Goal: Information Seeking & Learning: Check status

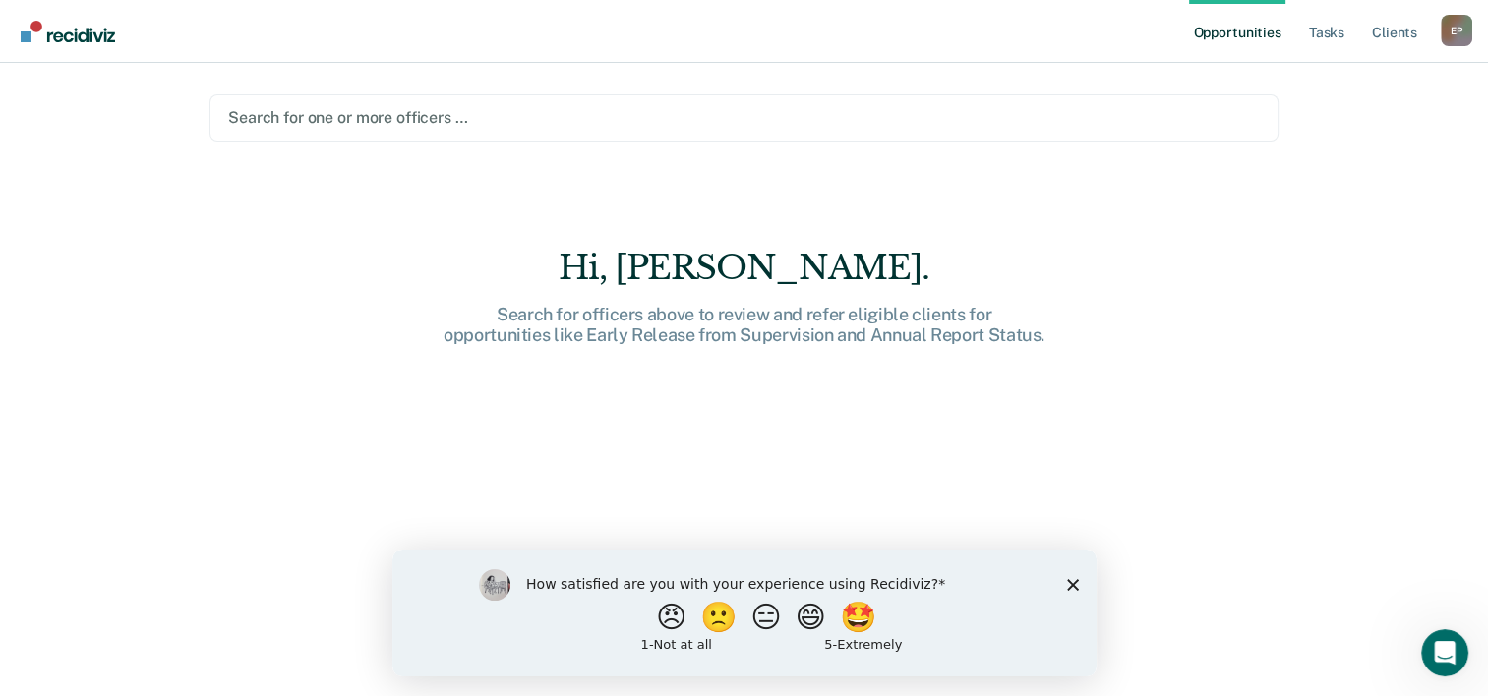
click at [1072, 587] on icon "Close survey" at bounding box center [1072, 584] width 12 height 12
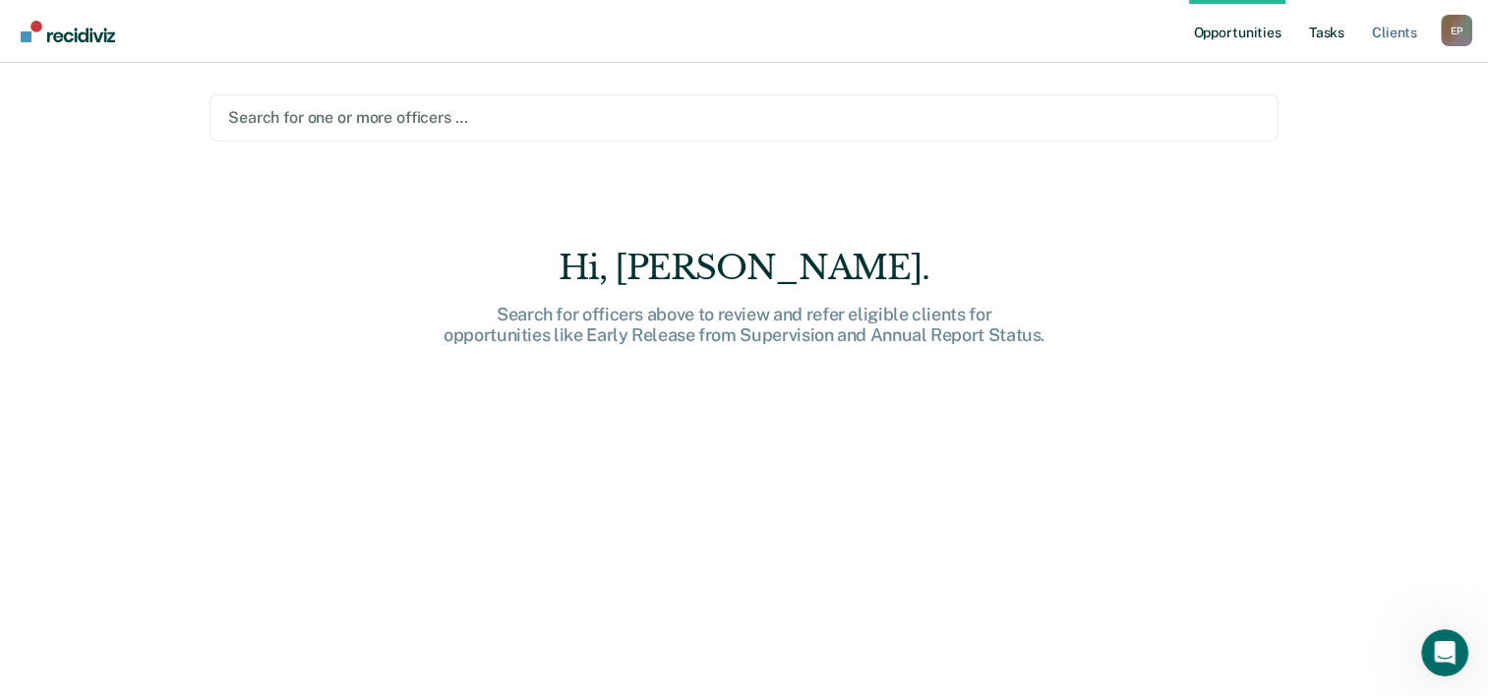
click at [1318, 38] on link "Tasks" at bounding box center [1326, 31] width 43 height 63
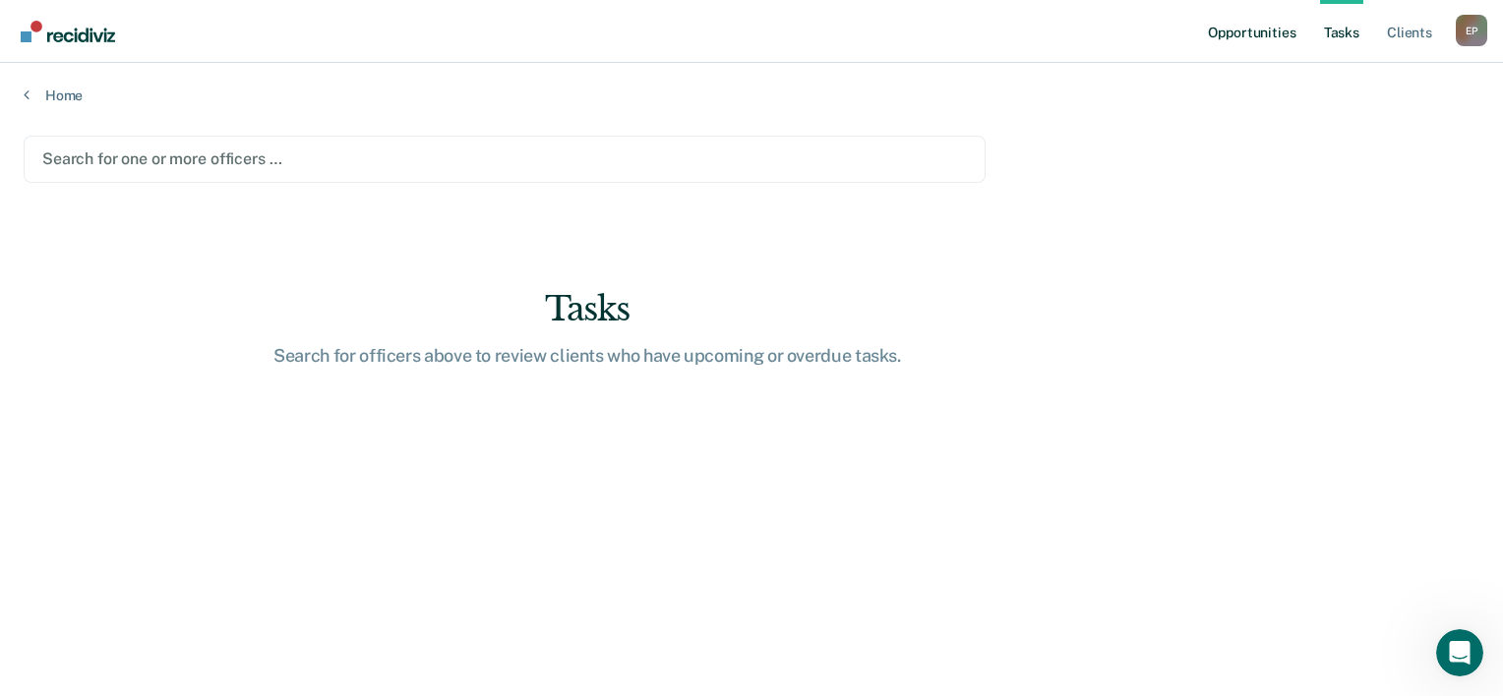
click at [1265, 38] on link "Opportunities" at bounding box center [1251, 31] width 95 height 63
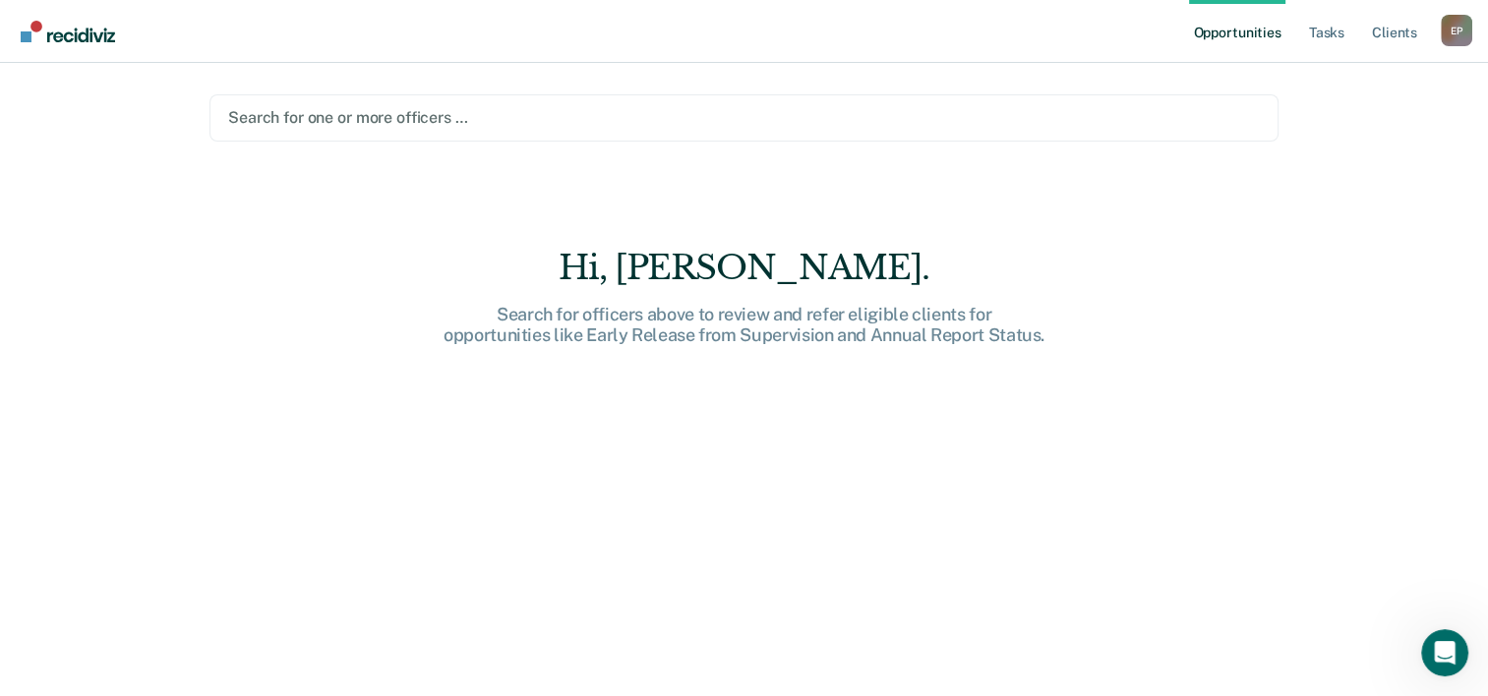
click at [637, 118] on div at bounding box center [744, 117] width 1032 height 23
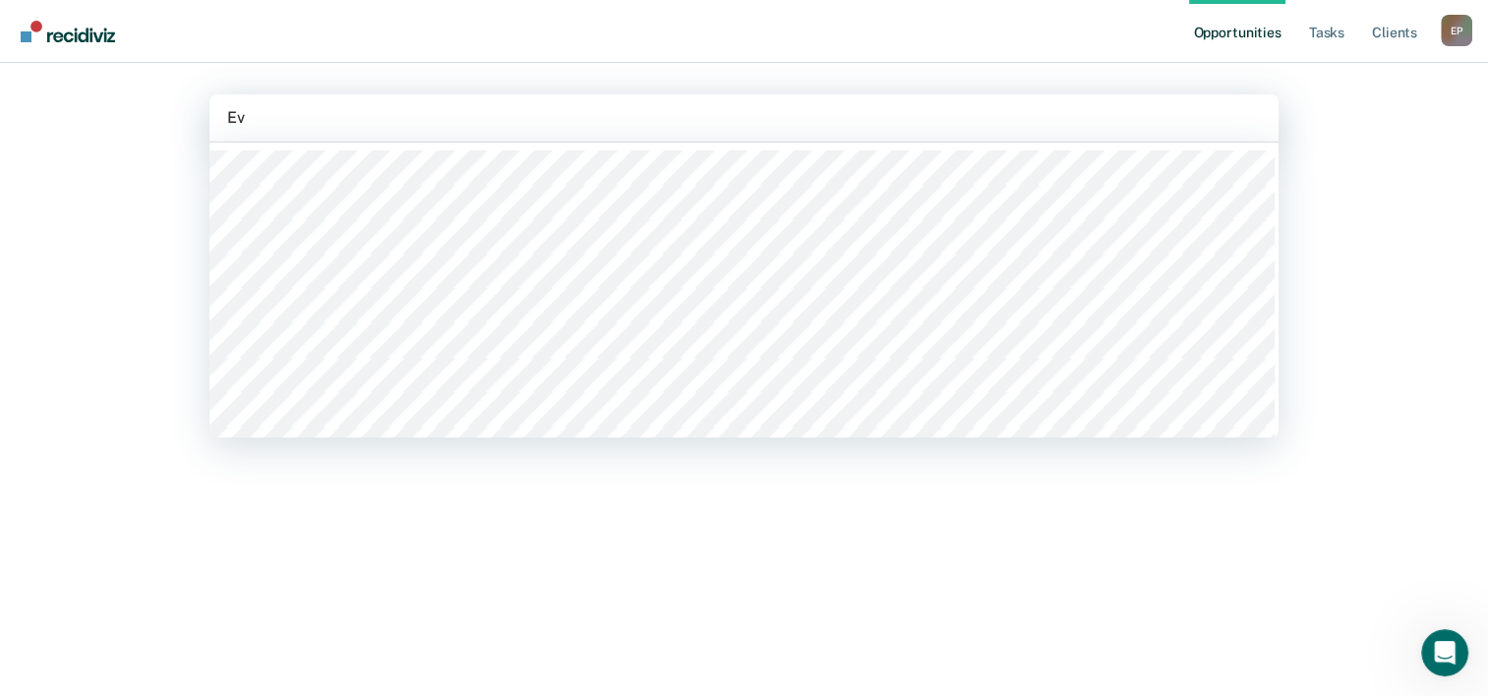
type input "Eva"
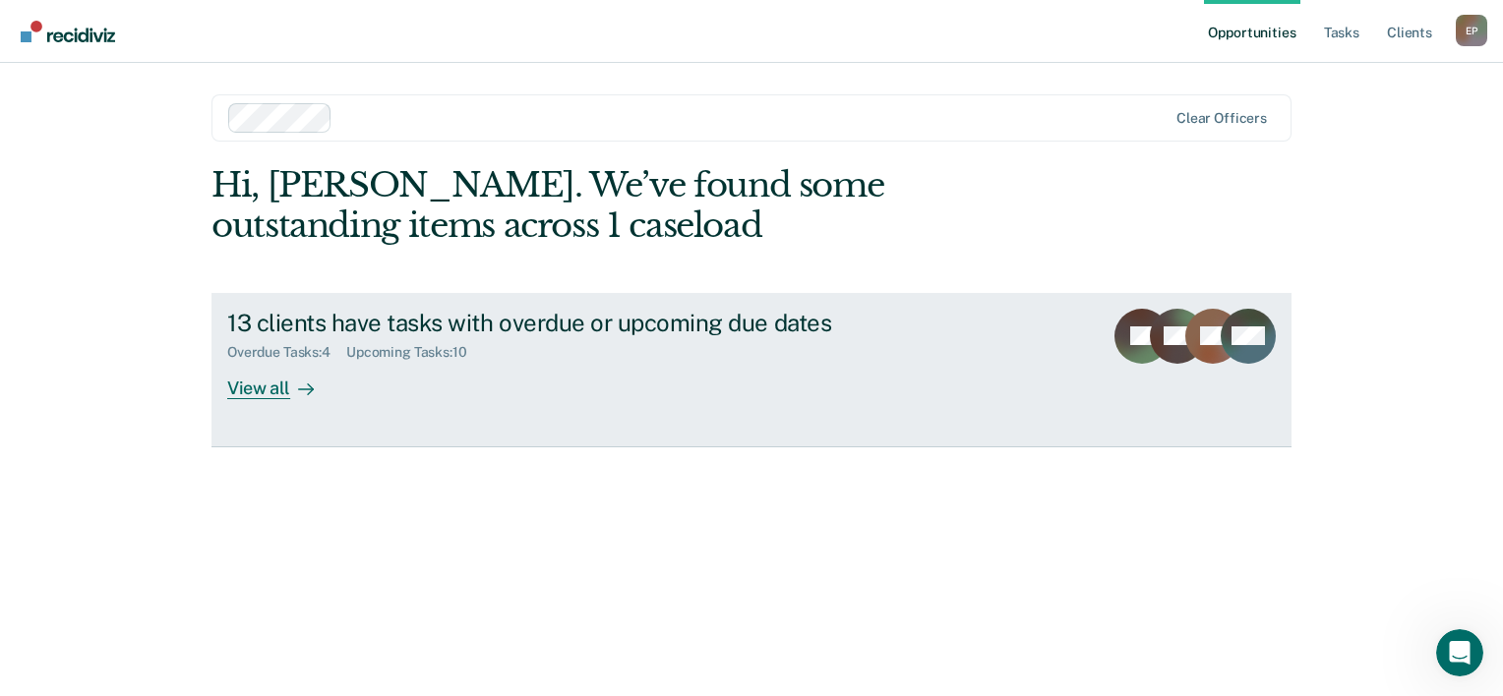
click at [255, 388] on div "View all" at bounding box center [282, 380] width 110 height 38
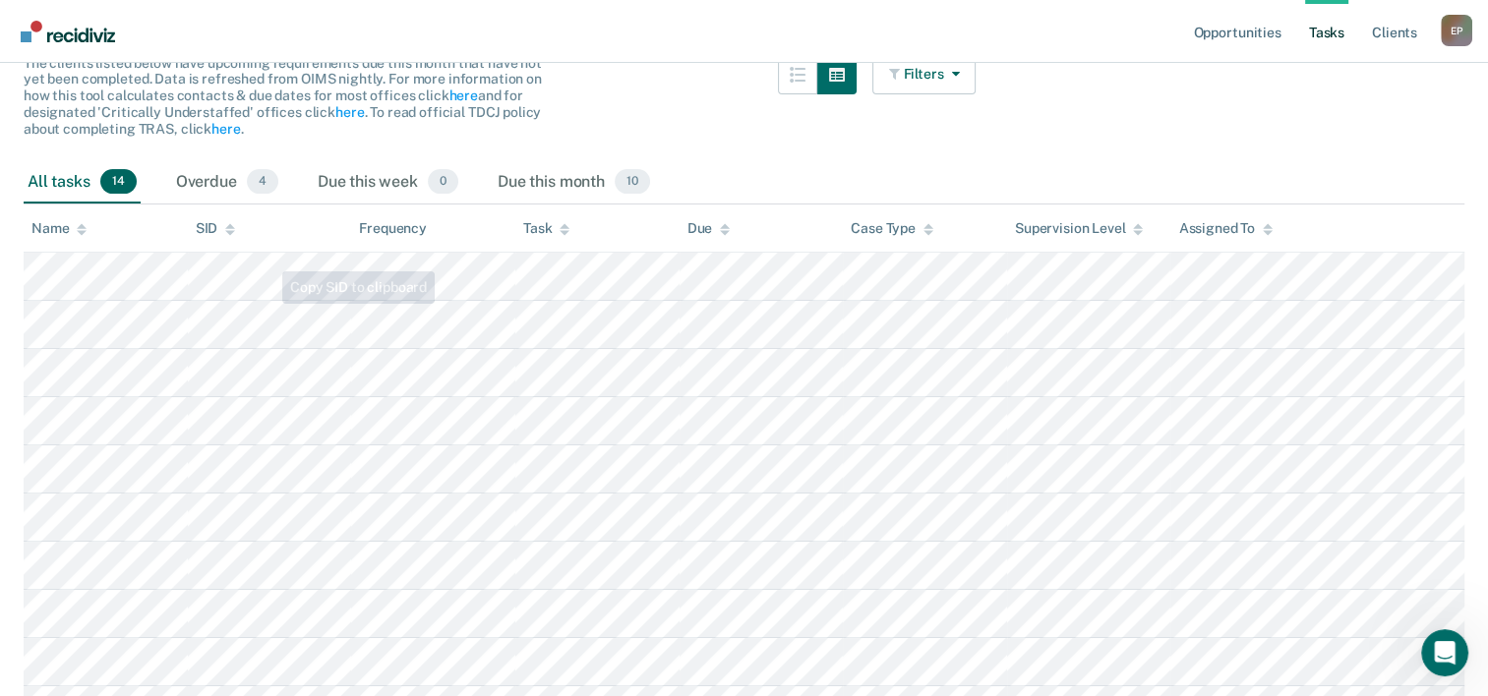
scroll to position [197, 0]
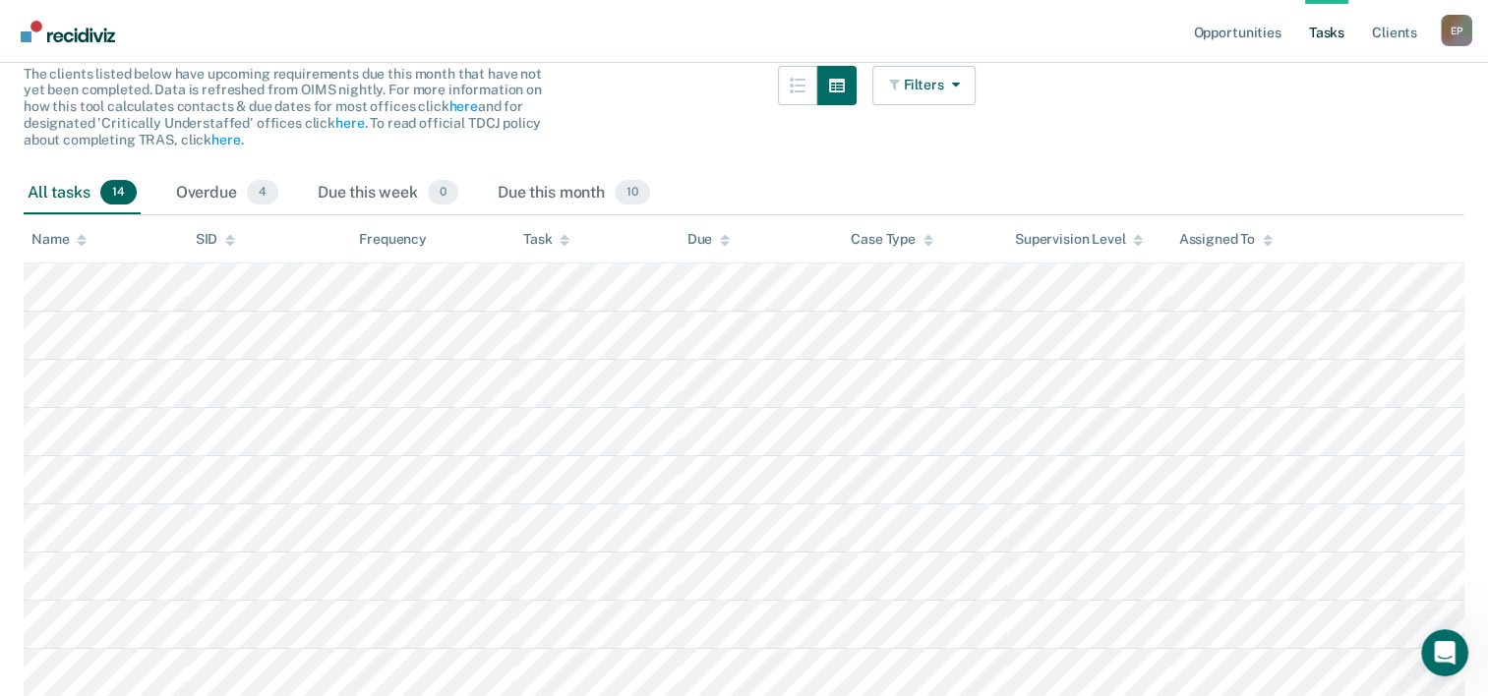
click at [30, 32] on img "Go to Recidiviz Home" at bounding box center [68, 32] width 94 height 22
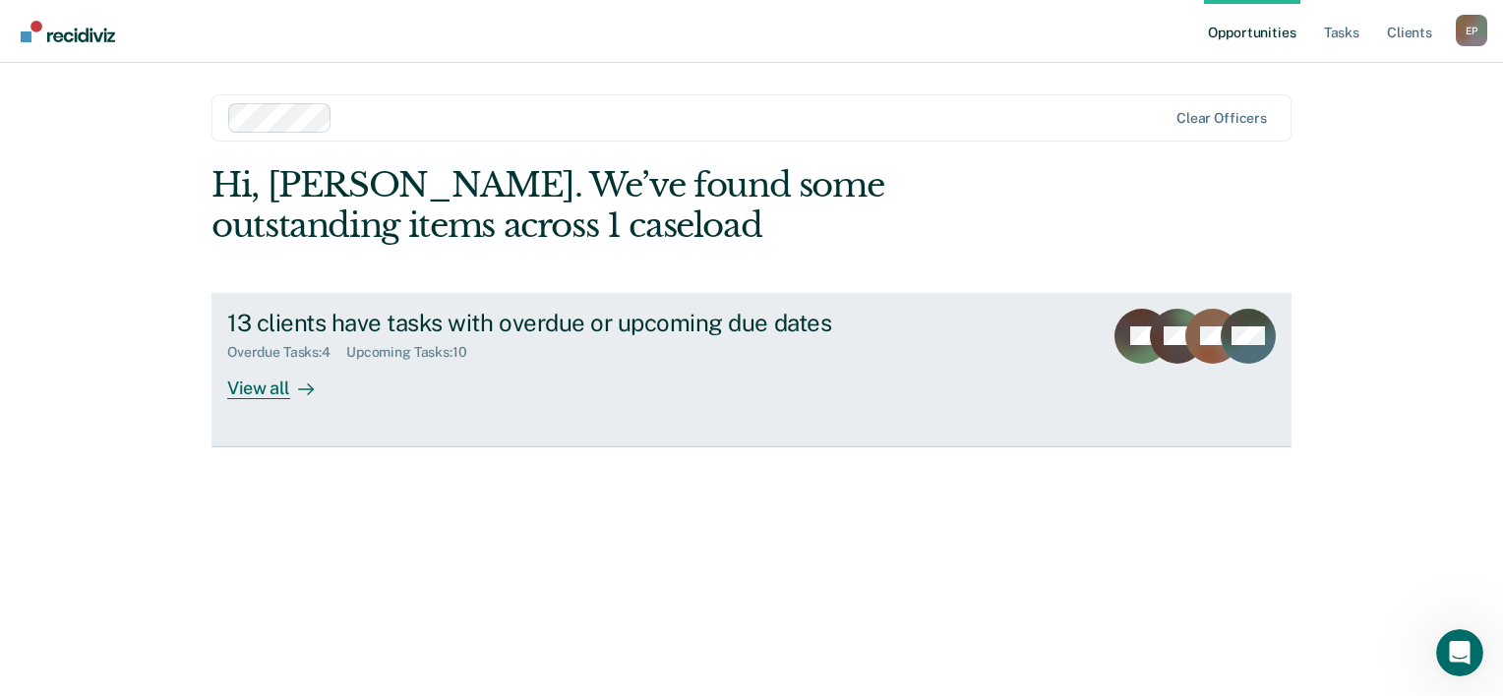
click at [252, 388] on div "View all" at bounding box center [282, 380] width 110 height 38
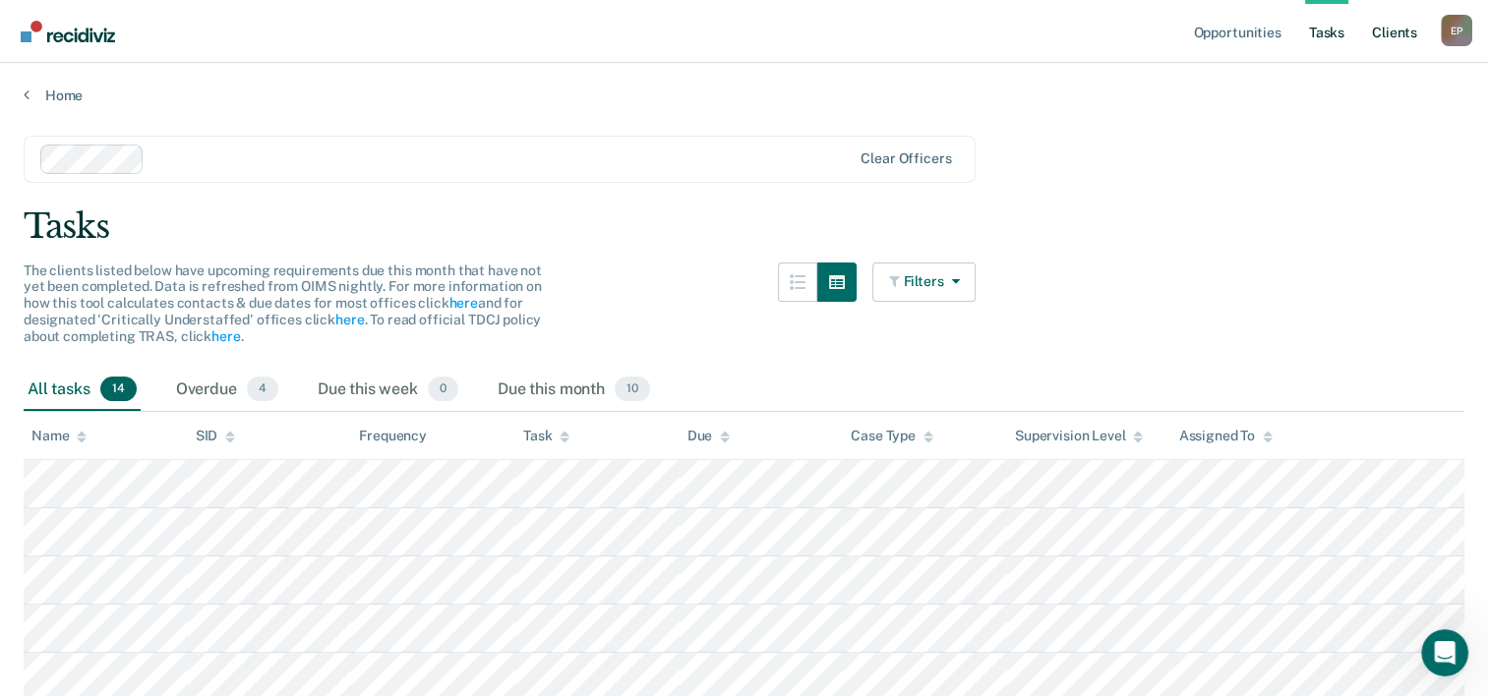
click at [1404, 30] on link "Client s" at bounding box center [1394, 31] width 53 height 63
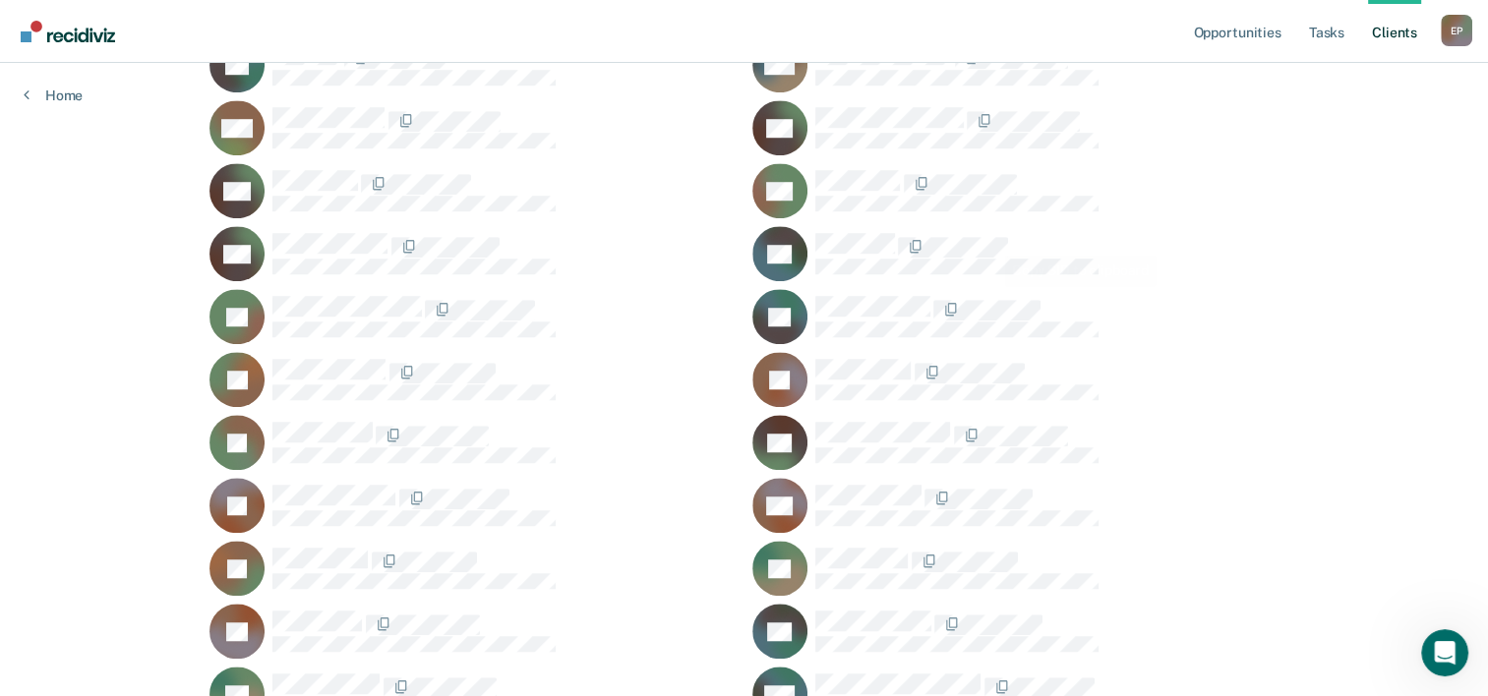
scroll to position [1476, 0]
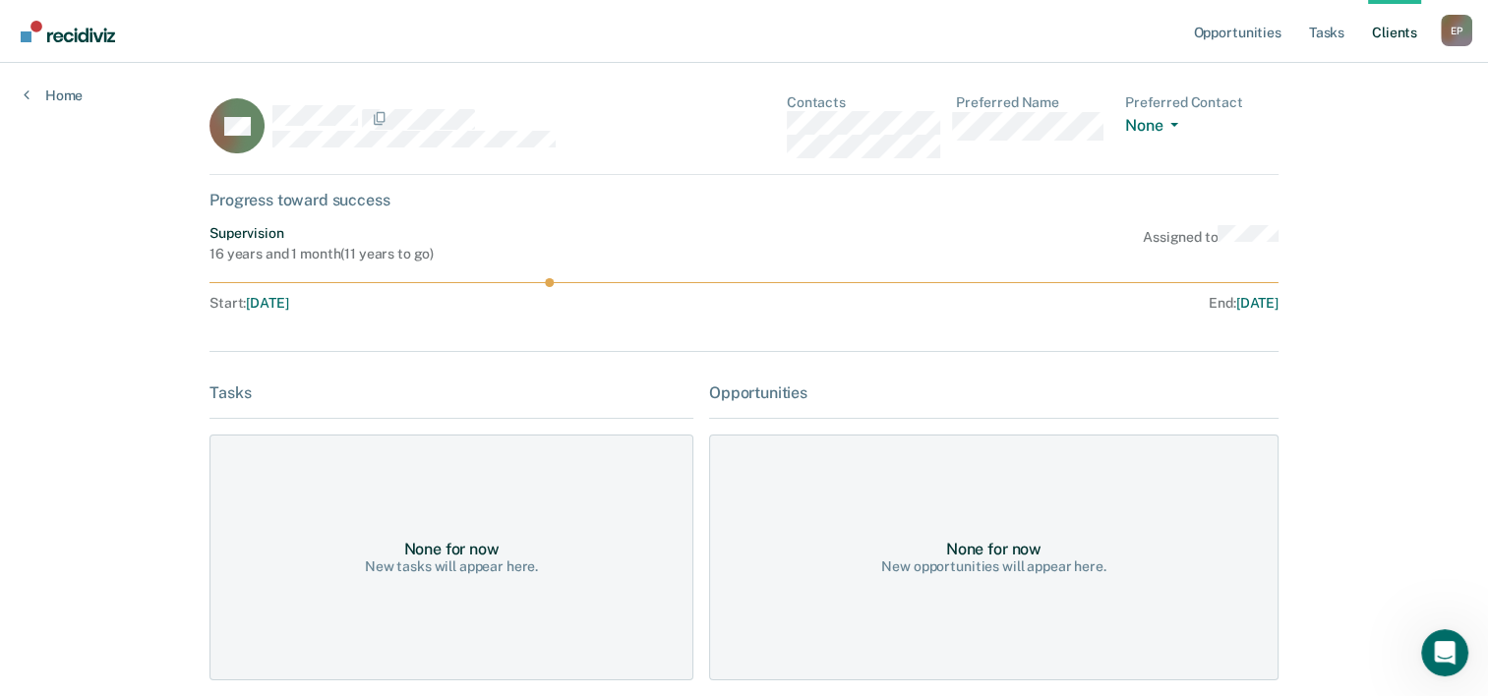
click at [1386, 30] on link "Client s" at bounding box center [1394, 31] width 53 height 63
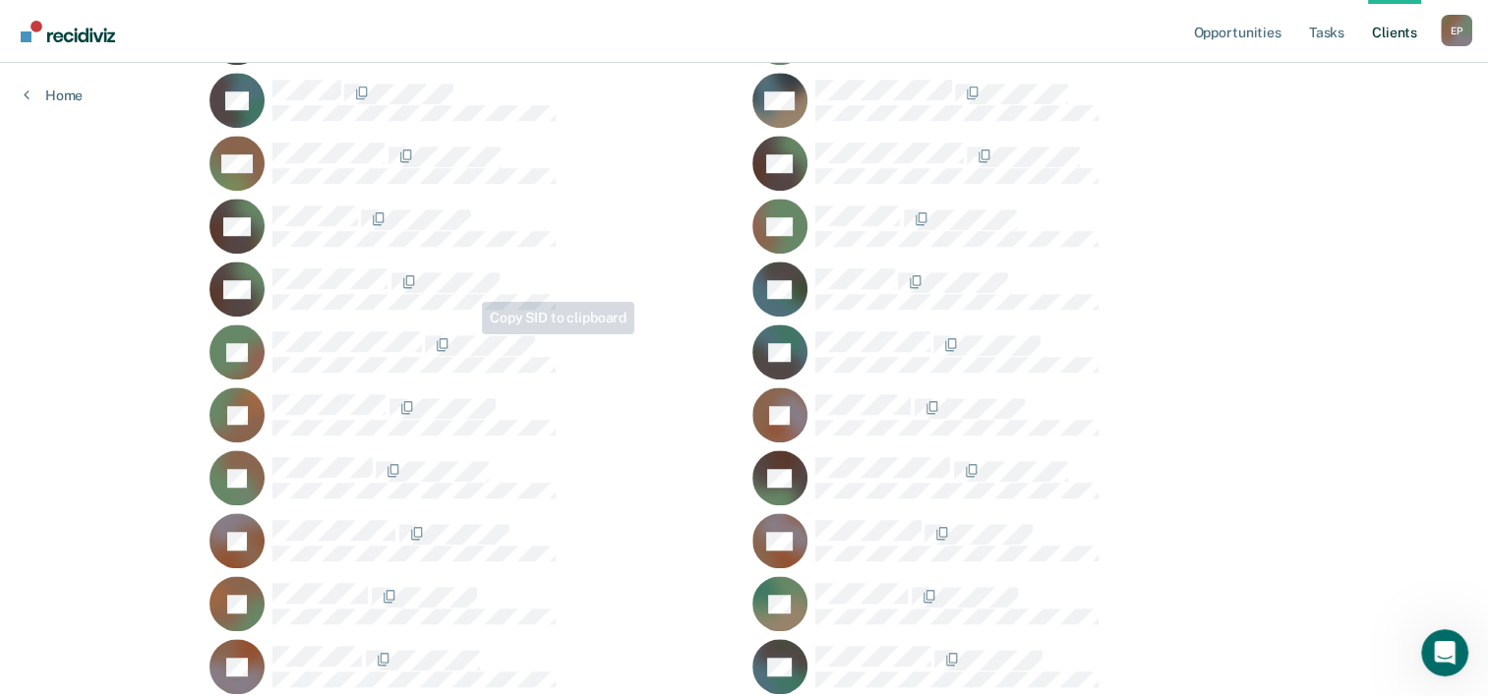
scroll to position [1377, 0]
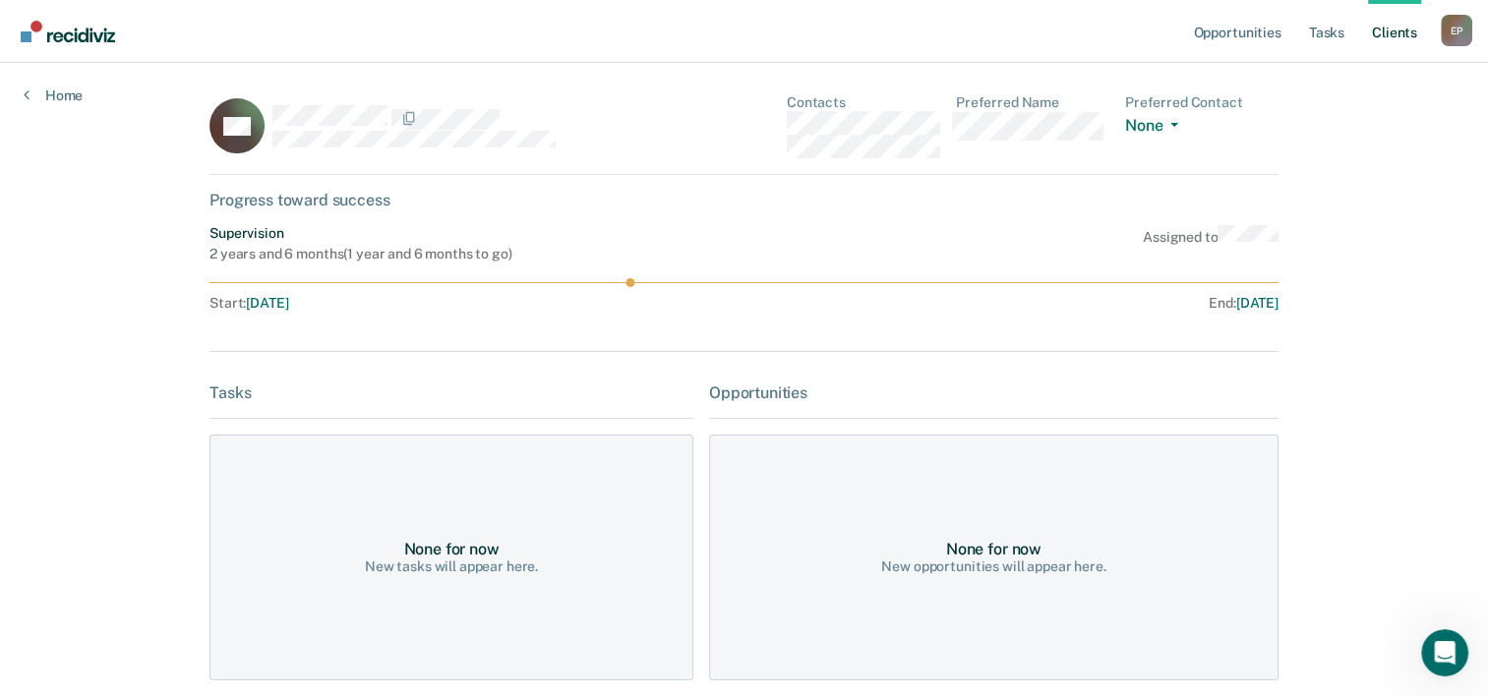
click at [1398, 29] on link "Client s" at bounding box center [1394, 31] width 53 height 63
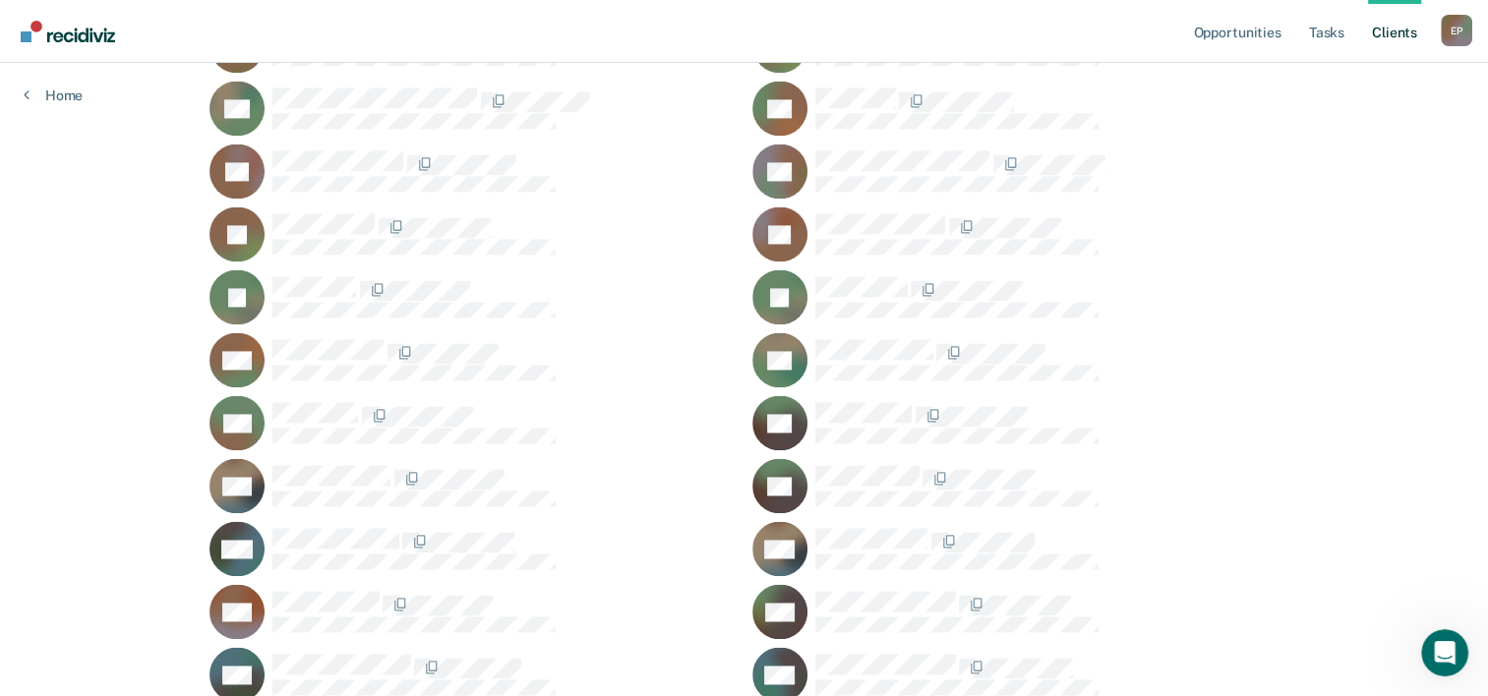
scroll to position [2878, 0]
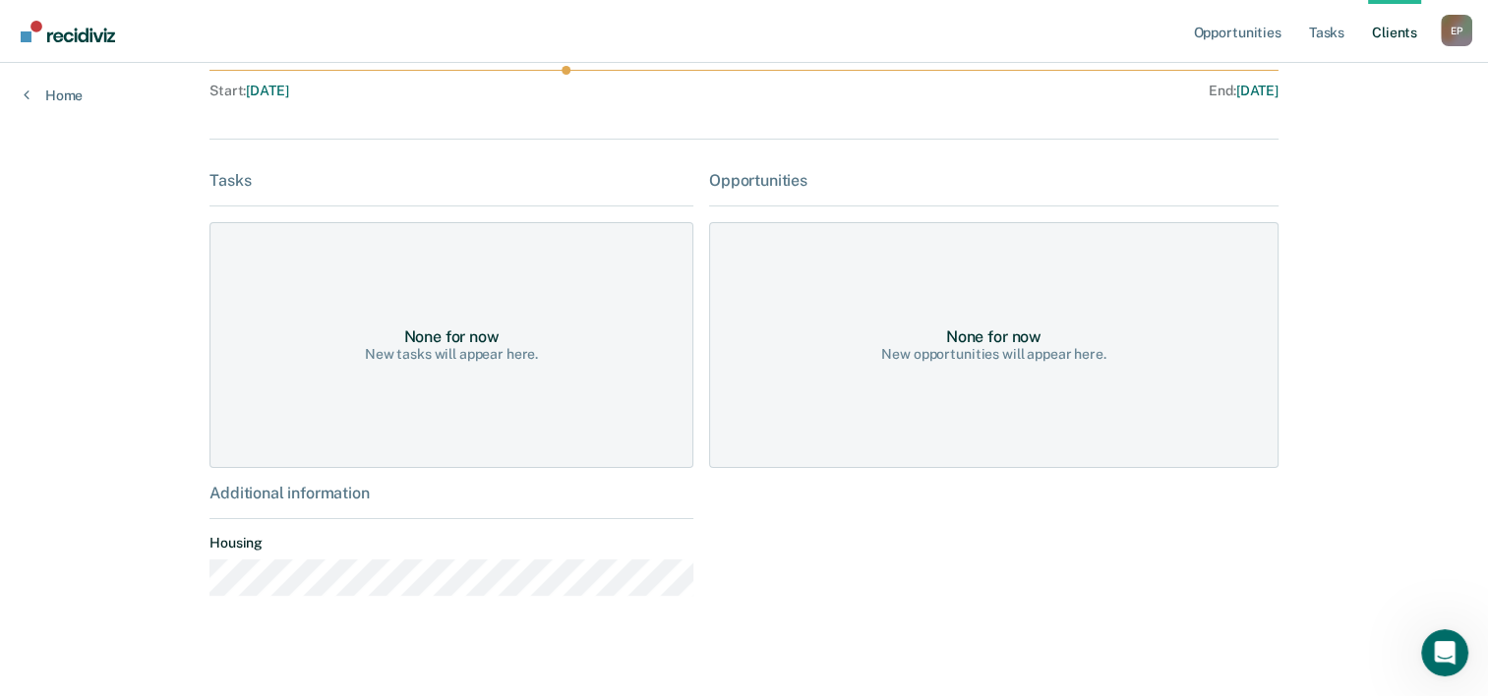
scroll to position [229, 0]
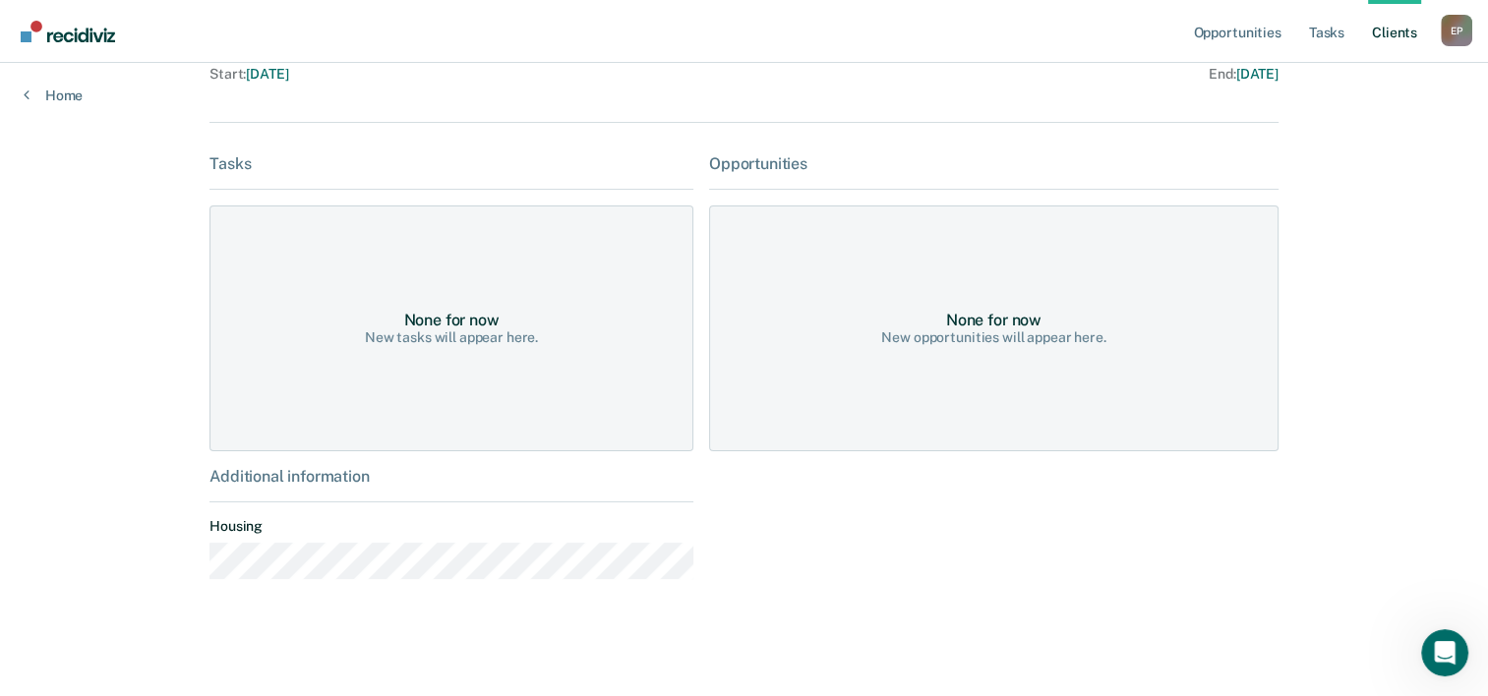
click at [896, 362] on div "None for now New opportunities will appear here." at bounding box center [994, 329] width 570 height 246
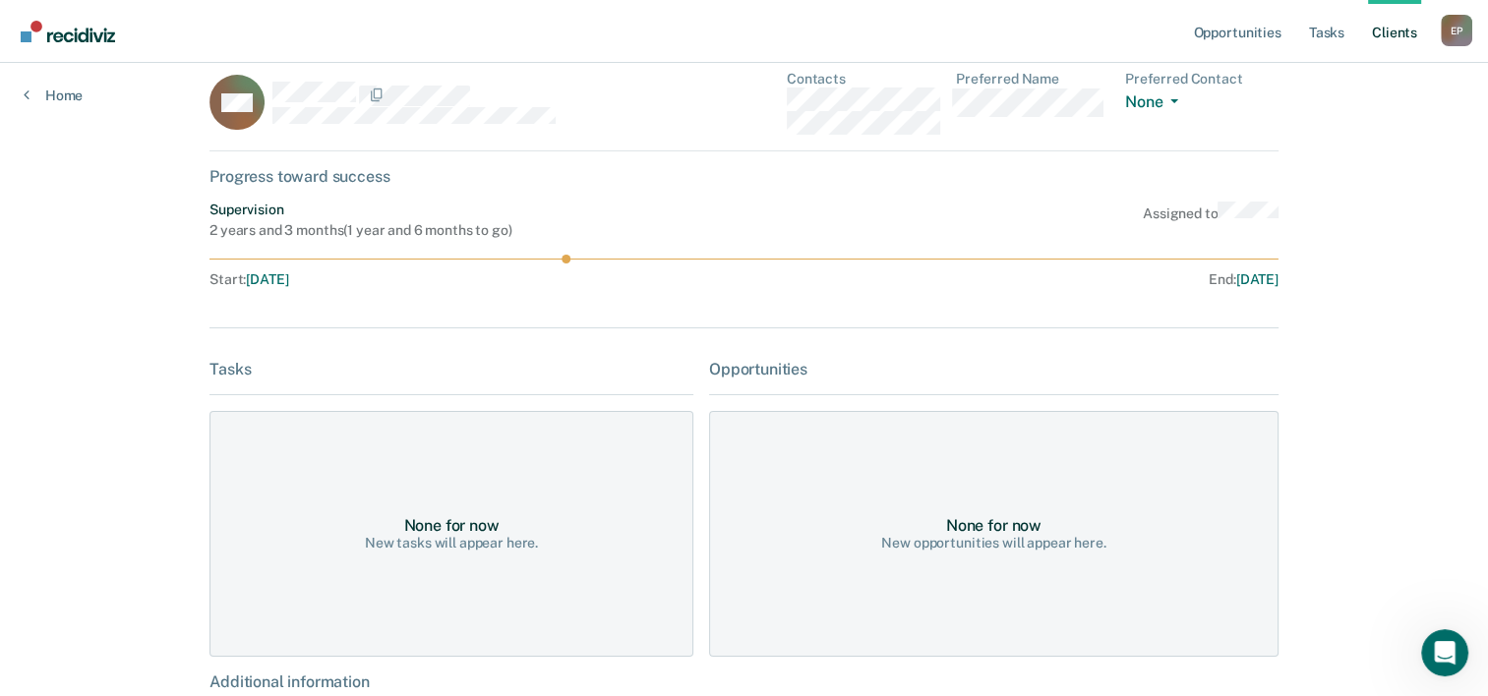
scroll to position [0, 0]
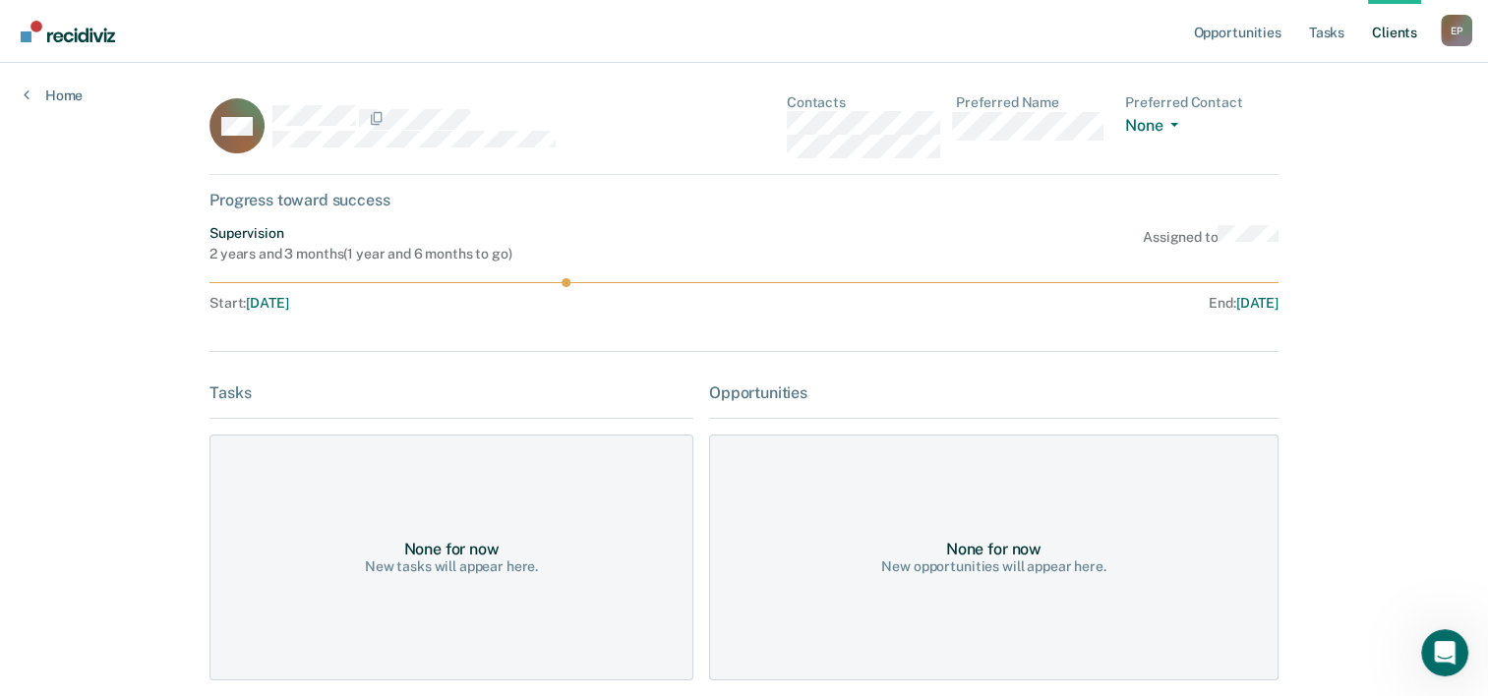
click at [1388, 34] on link "Client s" at bounding box center [1394, 31] width 53 height 63
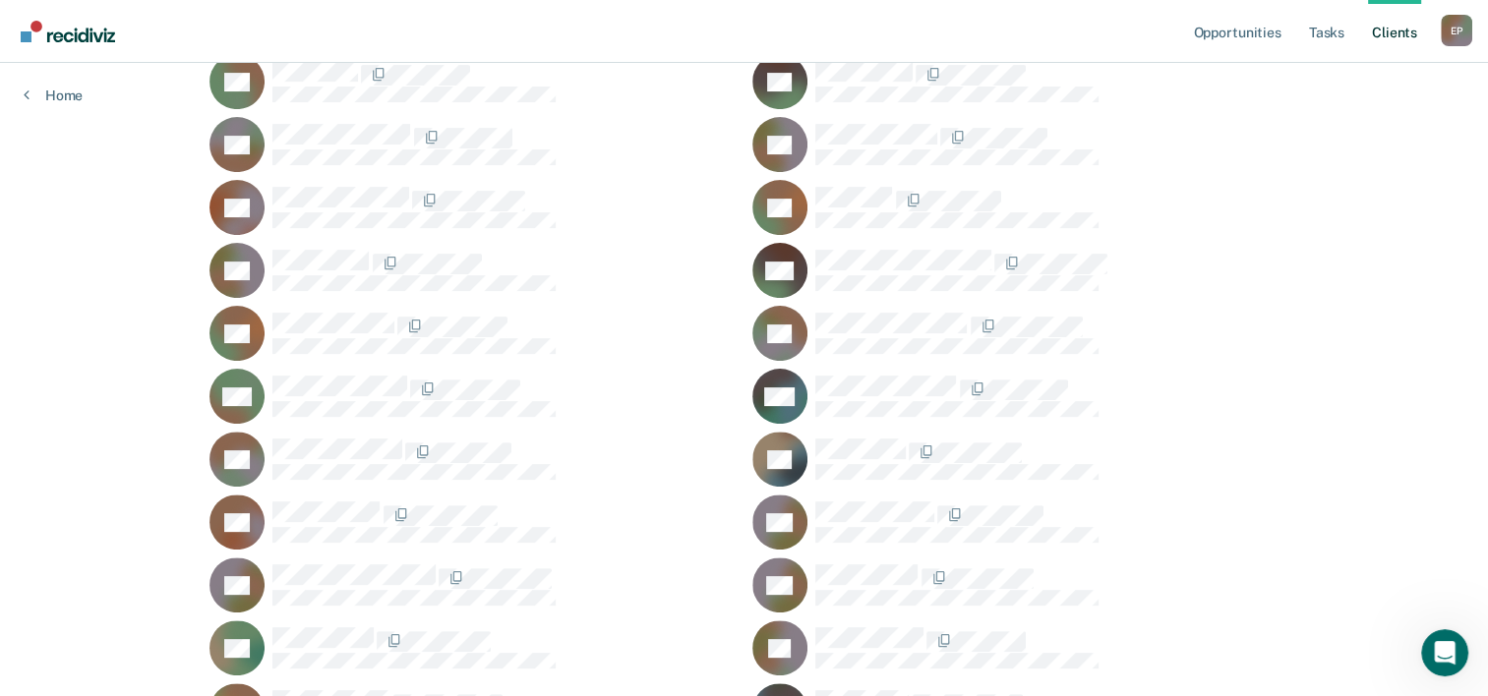
scroll to position [787, 0]
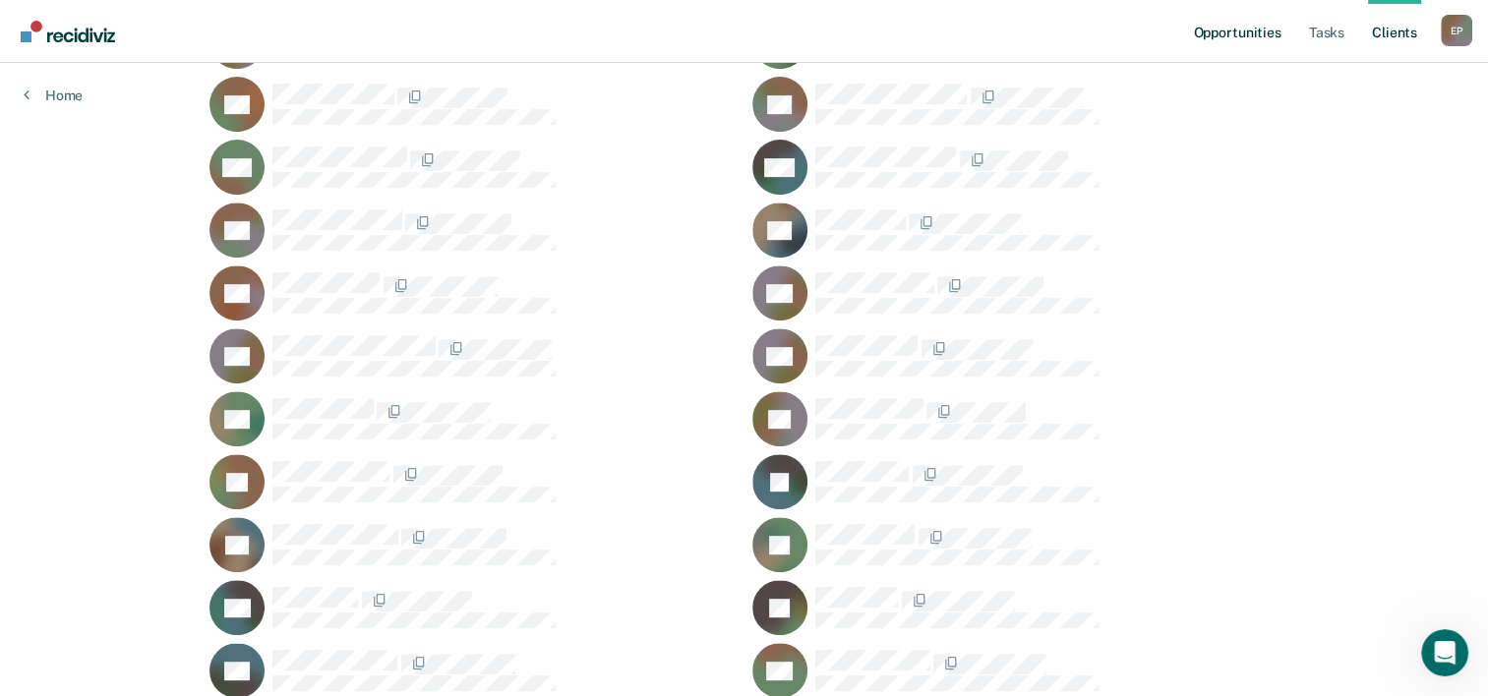
click at [1245, 35] on link "Opportunities" at bounding box center [1236, 31] width 95 height 63
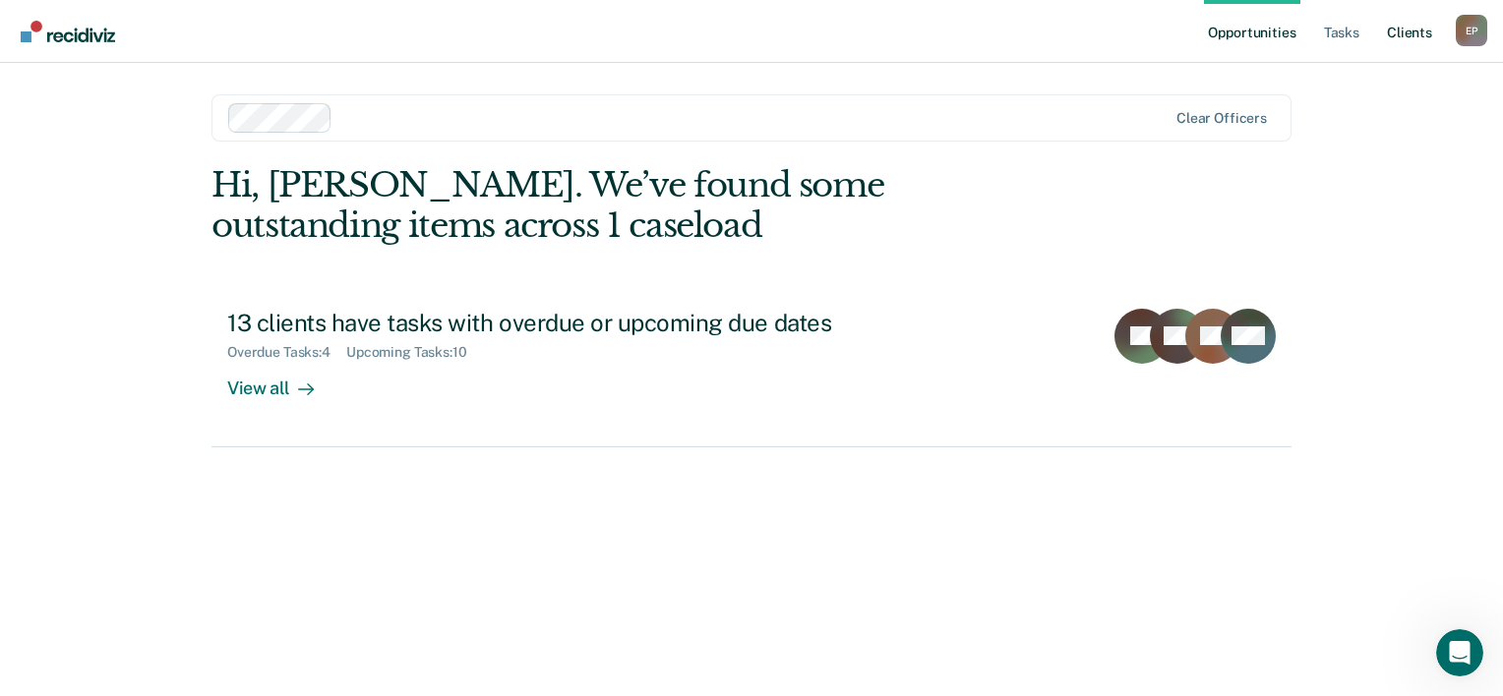
click at [1415, 40] on link "Client s" at bounding box center [1409, 31] width 53 height 63
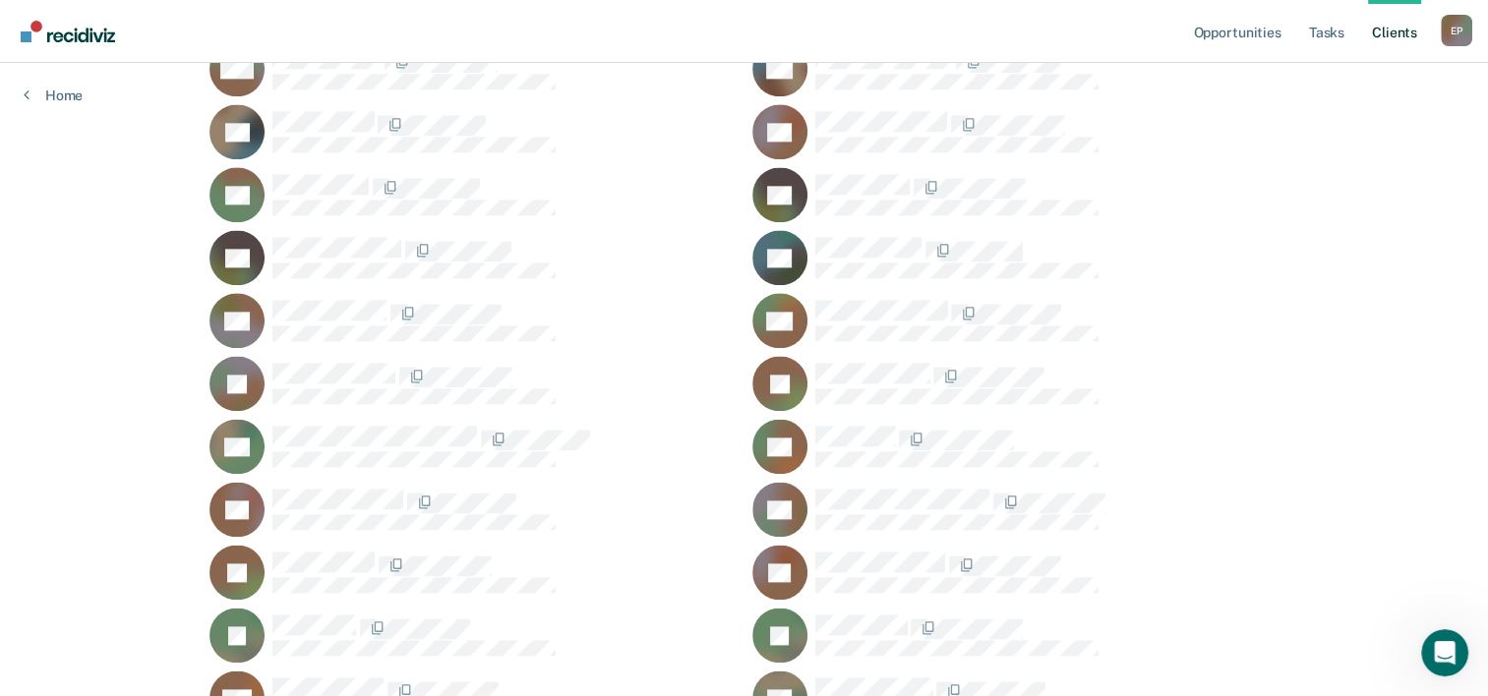
scroll to position [2361, 0]
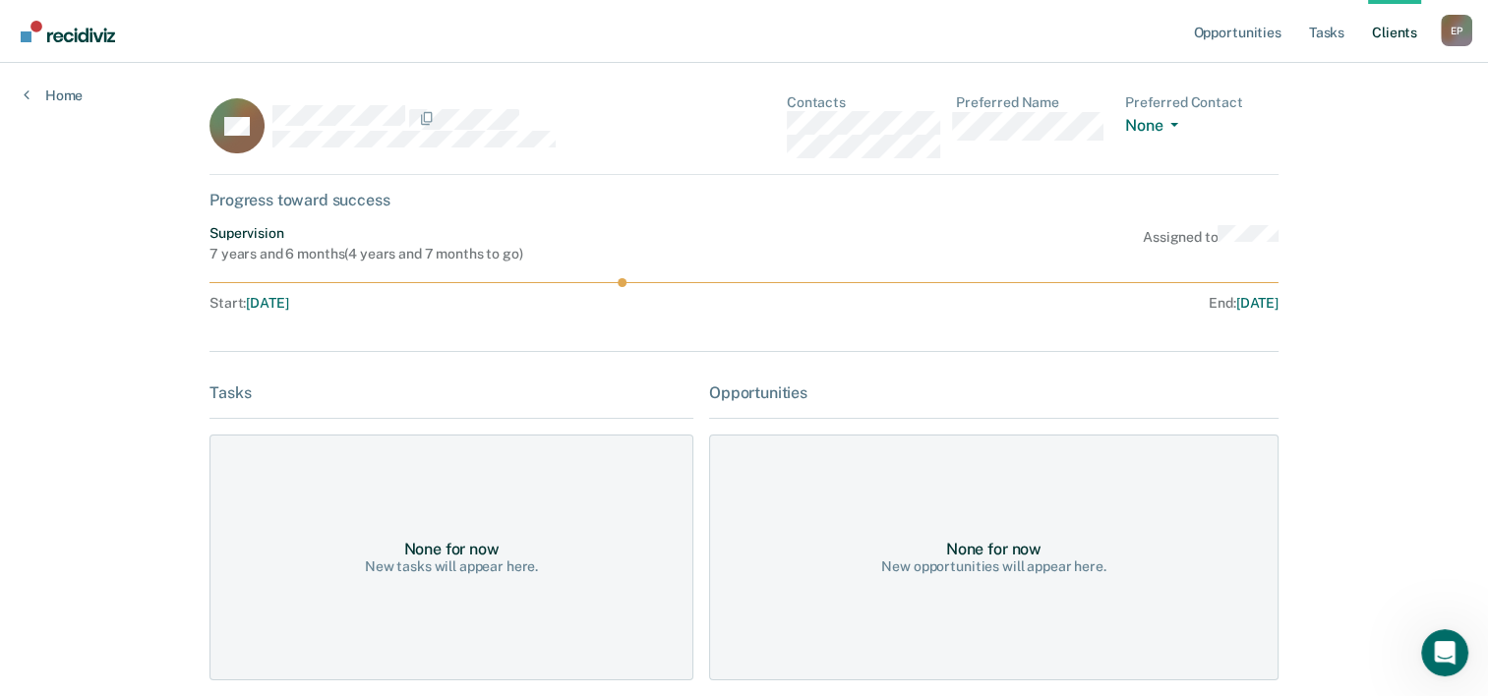
click at [1397, 28] on link "Client s" at bounding box center [1394, 31] width 53 height 63
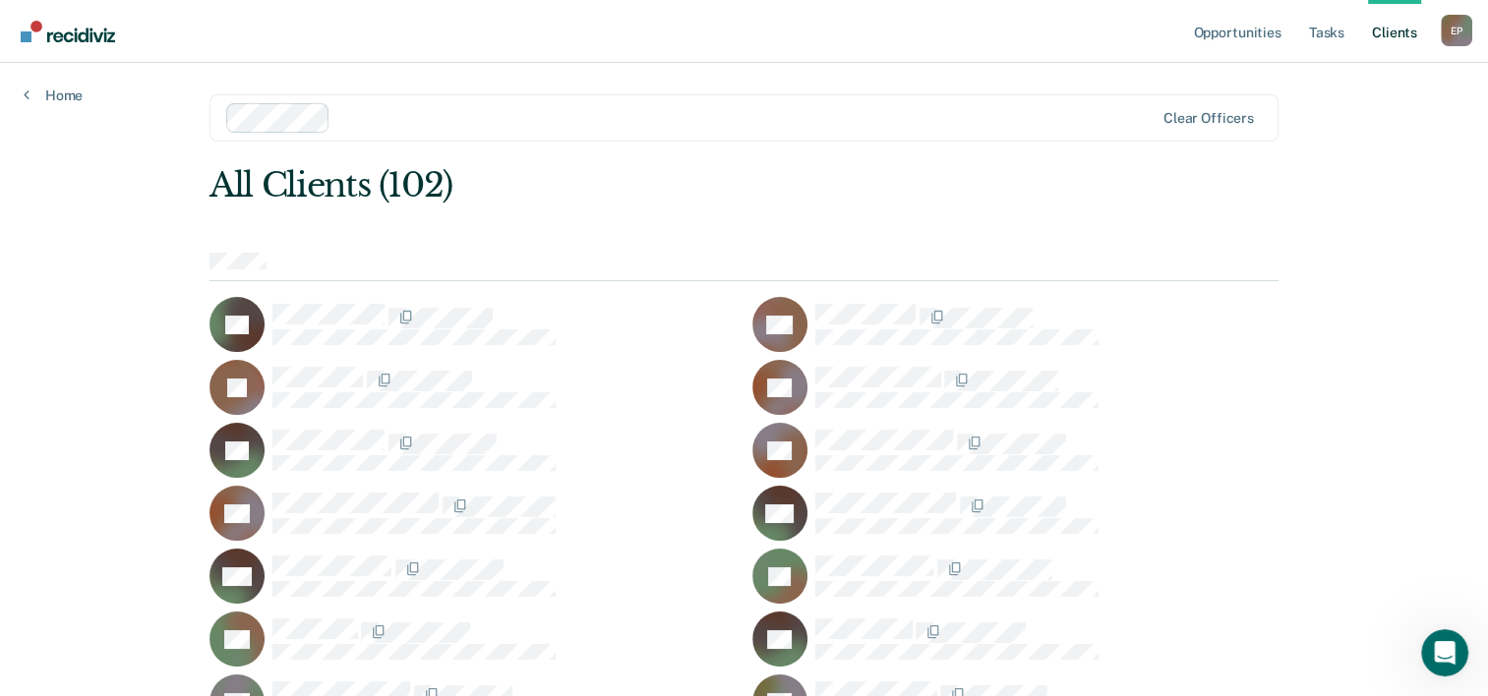
click at [1448, 26] on div "E P" at bounding box center [1456, 30] width 31 height 31
click at [1395, 31] on link "Client s" at bounding box center [1394, 31] width 53 height 63
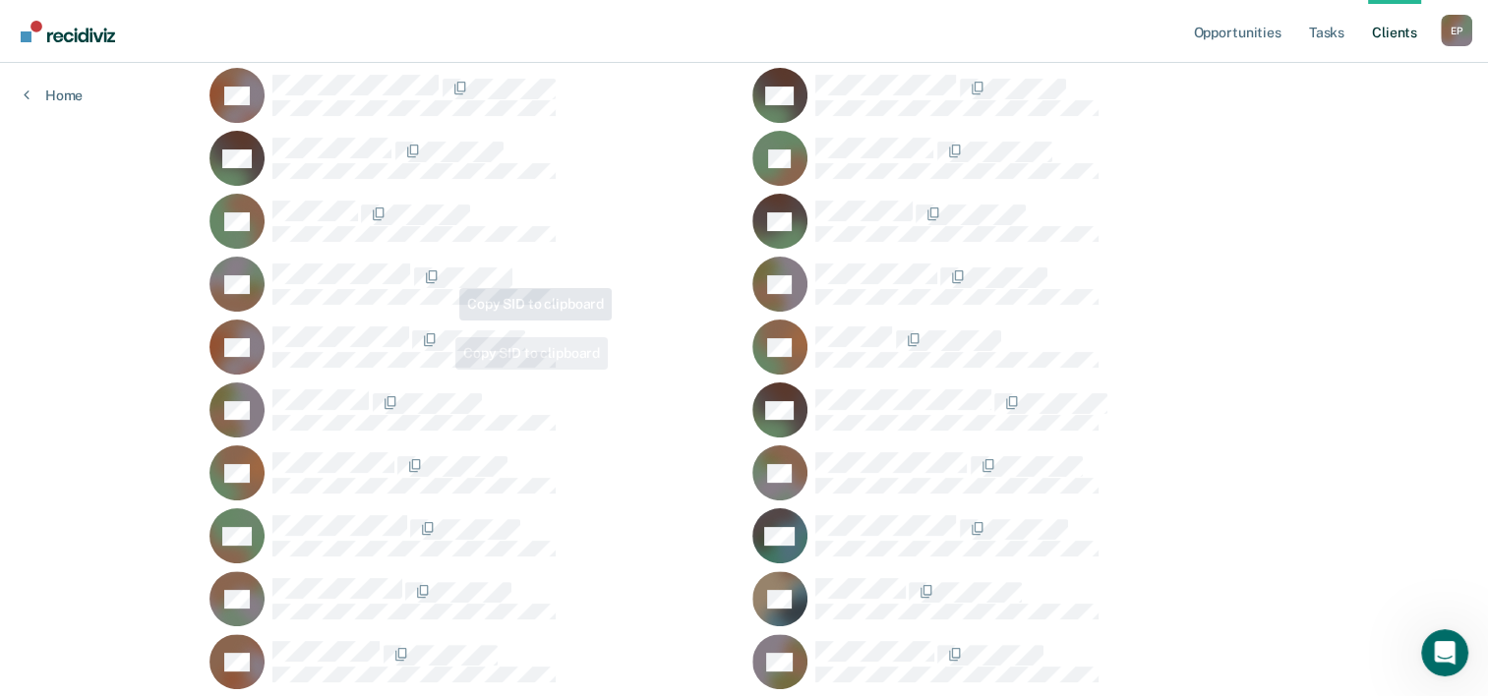
scroll to position [492, 0]
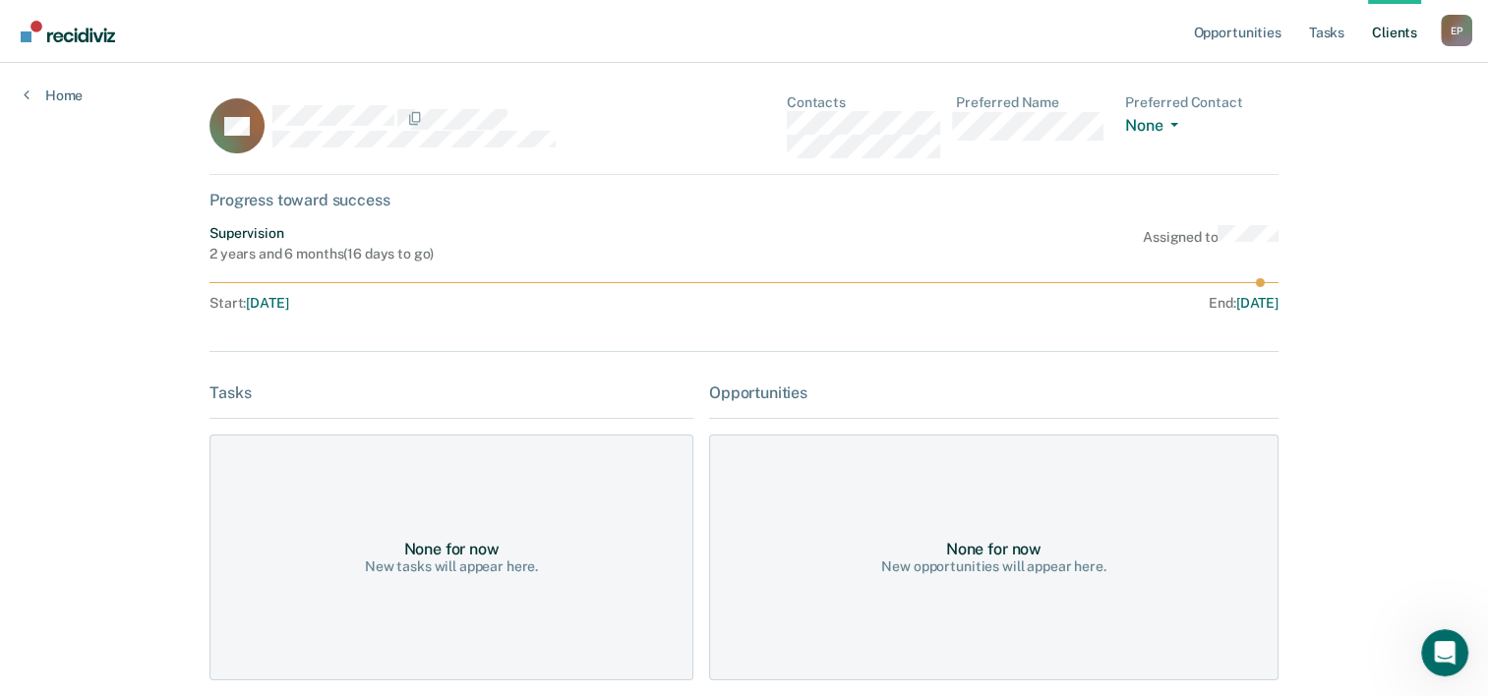
click at [1264, 281] on circle at bounding box center [1260, 282] width 9 height 9
drag, startPoint x: 1264, startPoint y: 281, endPoint x: 1062, endPoint y: 283, distance: 201.7
click at [1062, 283] on icon at bounding box center [744, 282] width 1069 height 9
click at [1403, 34] on link "Client s" at bounding box center [1394, 31] width 53 height 63
click at [1374, 39] on link "Client s" at bounding box center [1394, 31] width 53 height 63
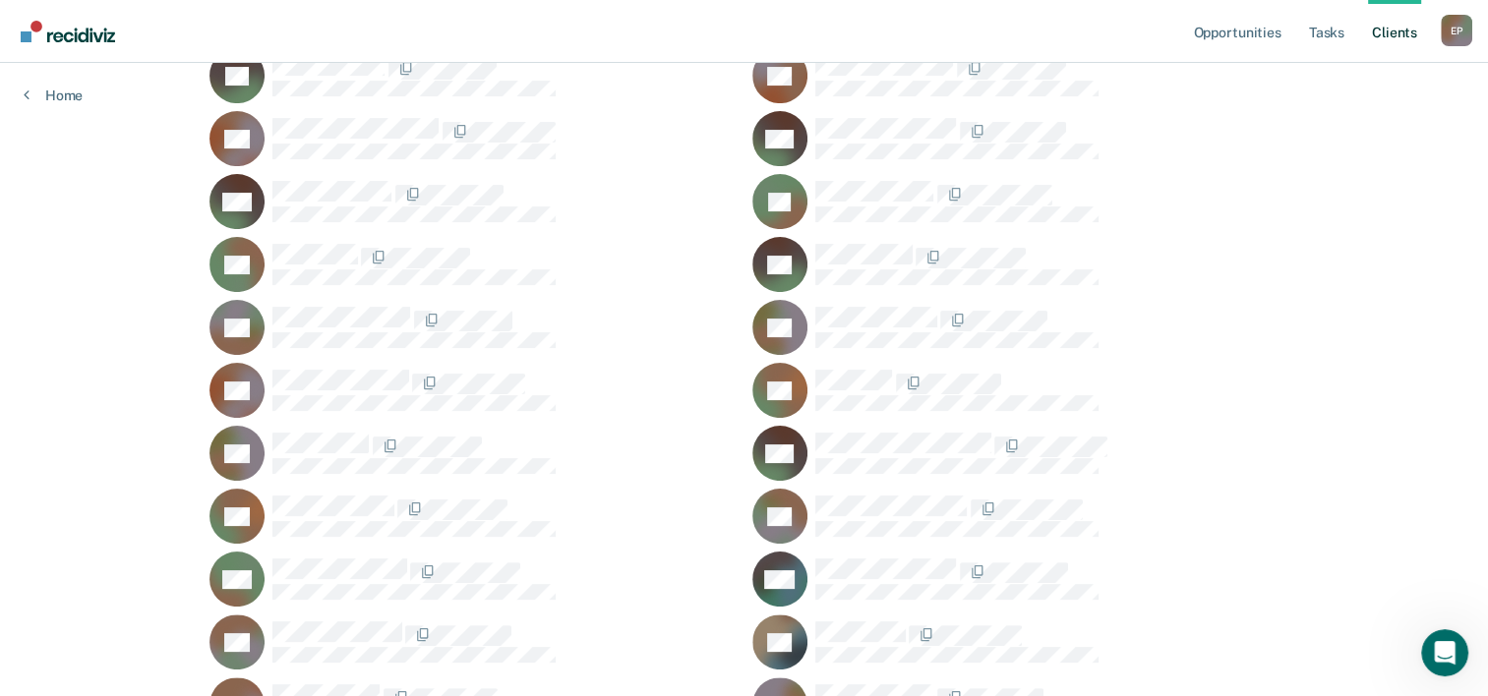
scroll to position [492, 0]
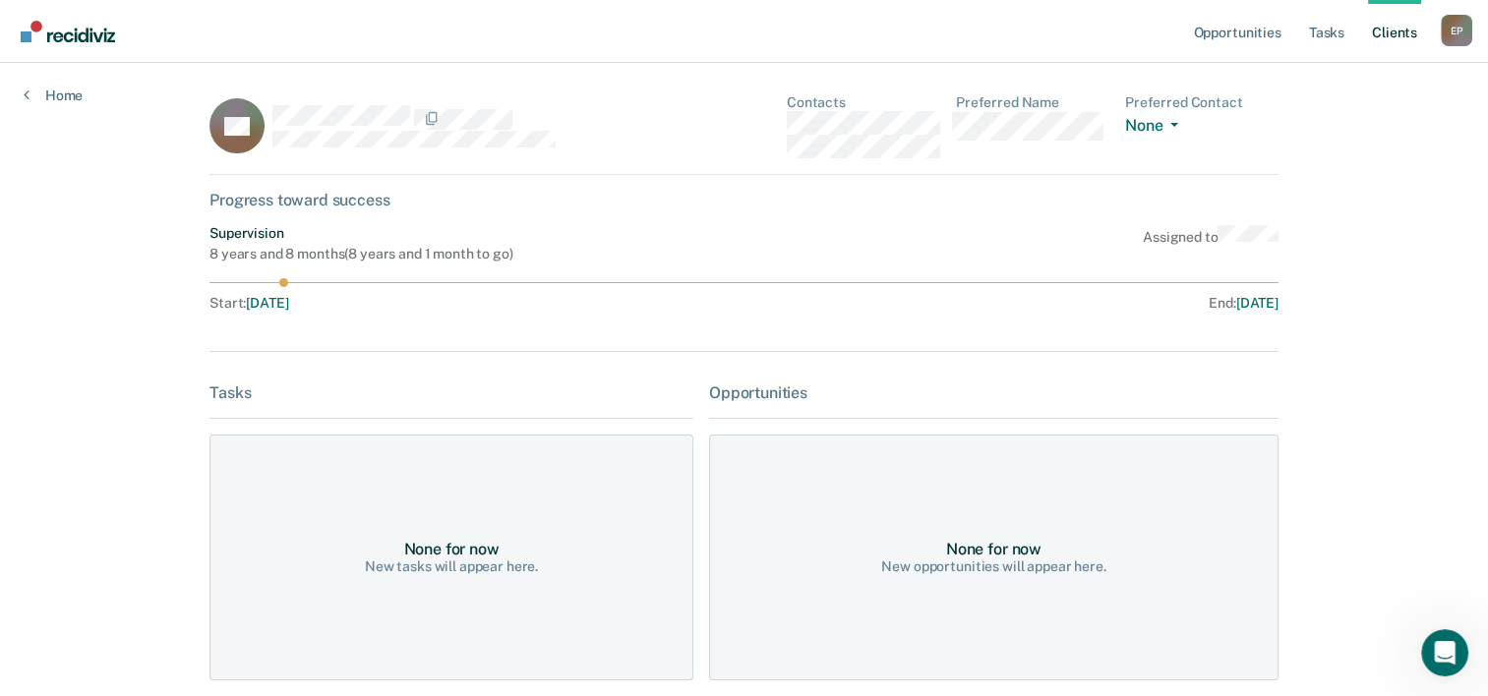
click at [1396, 39] on link "Client s" at bounding box center [1394, 31] width 53 height 63
click at [67, 32] on img "Go to Recidiviz Home" at bounding box center [68, 32] width 94 height 22
